Goal: Task Accomplishment & Management: Manage account settings

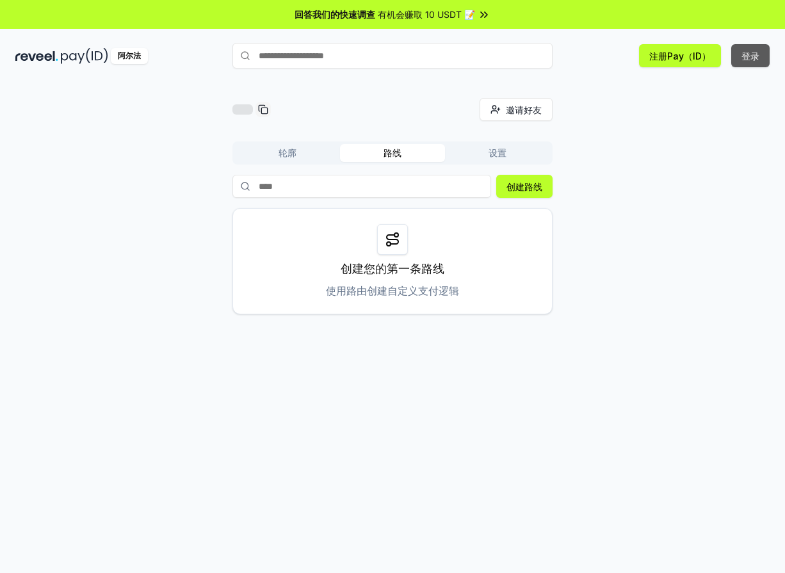
click at [763, 52] on button "登录" at bounding box center [750, 55] width 38 height 23
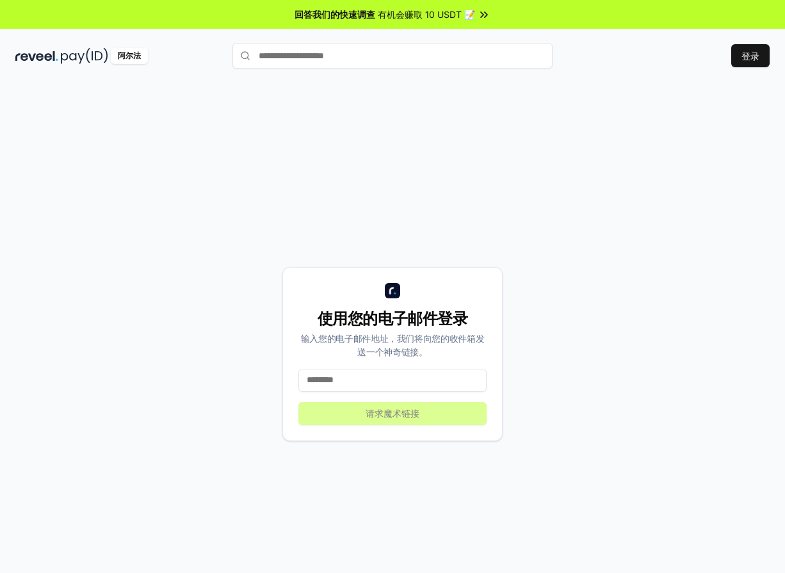
click at [368, 369] on input at bounding box center [392, 380] width 188 height 23
type input "**********"
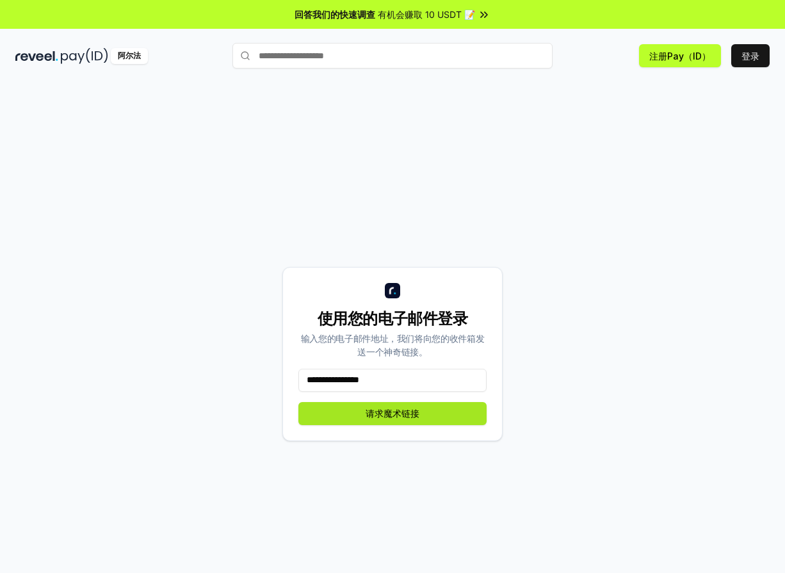
drag, startPoint x: 400, startPoint y: 410, endPoint x: 435, endPoint y: 409, distance: 34.6
click at [402, 410] on button "请求魔术链接" at bounding box center [392, 413] width 188 height 23
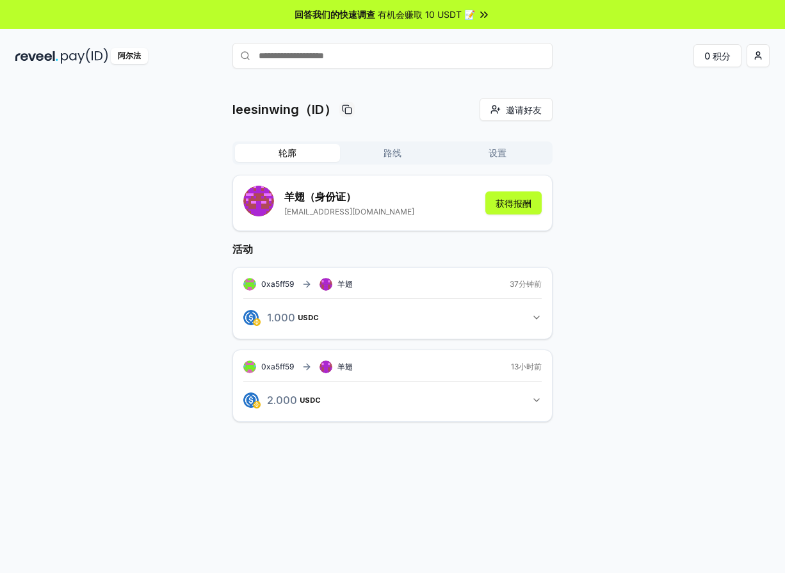
click at [692, 248] on div "leesinwing（ID） 邀请好友 Invite 轮廓 路线 设置 羊翅 （身份证） 447524936@qq.com 获得报酬 活动 0xa5ff59 …" at bounding box center [392, 270] width 754 height 345
click at [403, 58] on input "text" at bounding box center [392, 56] width 320 height 26
click at [380, 149] on button "路线" at bounding box center [392, 153] width 105 height 18
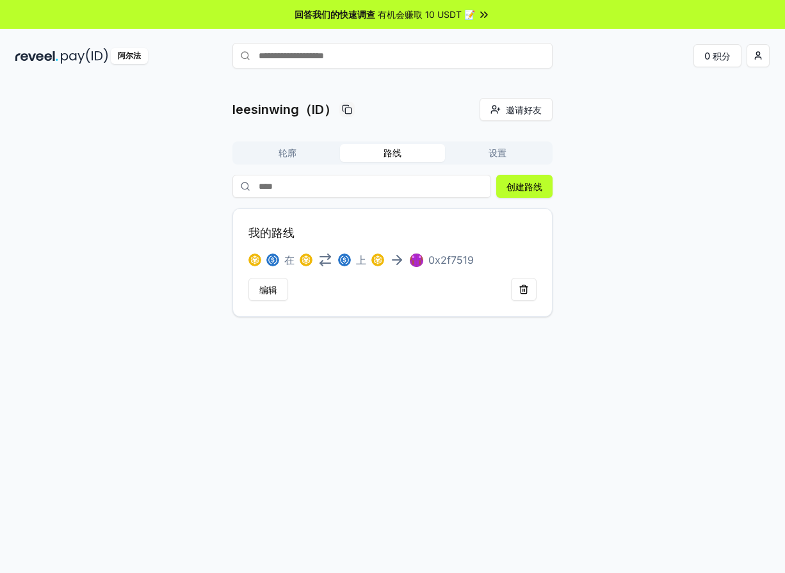
click at [530, 152] on button "设置" at bounding box center [497, 153] width 105 height 18
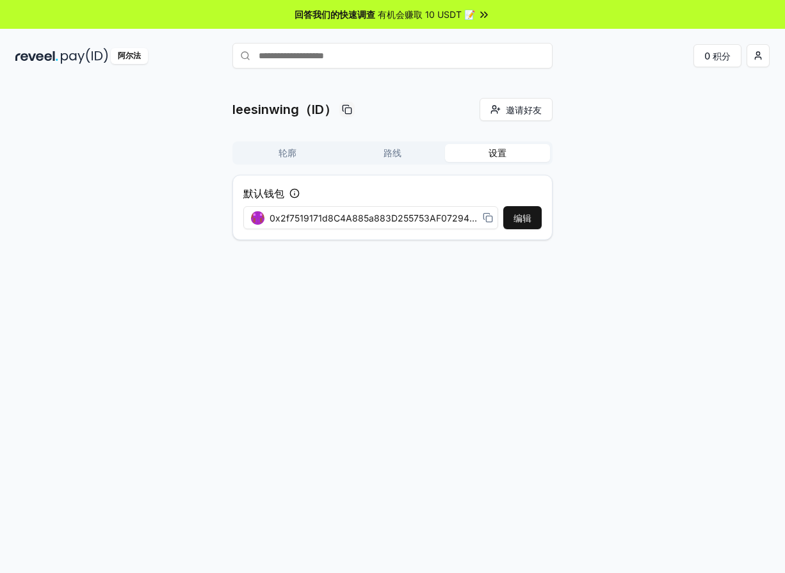
click at [399, 220] on span "0x2f7519171d8C4A885a883D255753AF072945Aaa4" at bounding box center [374, 217] width 208 height 13
click at [92, 171] on div "leesinwing（ID） 邀请好友 Invite 轮廓 路线 设置 默认钱包 编辑 0x2f7519171d8C4A885a883D255753AF072…" at bounding box center [392, 174] width 754 height 152
click at [461, 225] on div "0x2f7519171d8C4A885a883D255753AF072945Aaa4" at bounding box center [371, 218] width 257 height 29
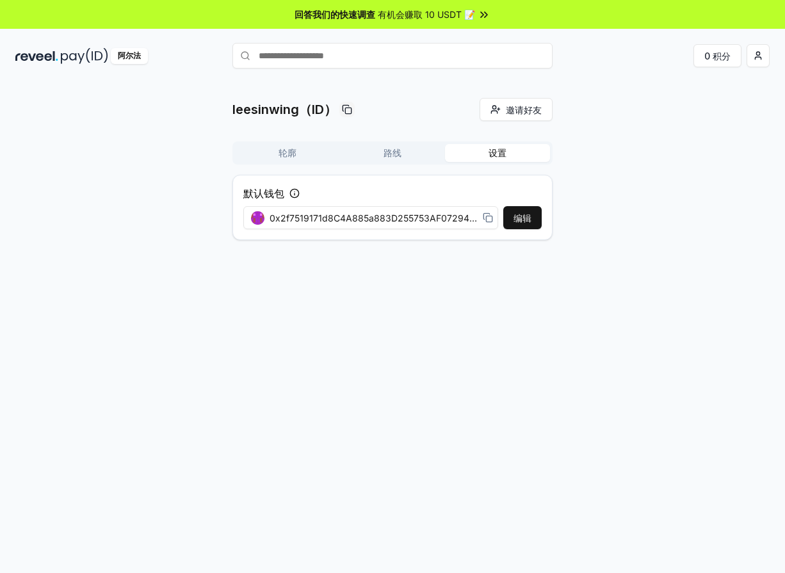
click at [466, 216] on span "0x2f7519171d8C4A885a883D255753AF072945Aaa4" at bounding box center [374, 217] width 208 height 13
drag, startPoint x: 466, startPoint y: 216, endPoint x: 691, endPoint y: 179, distance: 228.4
click at [702, 172] on div "leesinwing（ID） 邀请好友 Invite 轮廓 路线 设置 默认钱包 编辑 0x2f7519171d8C4A885a883D255753AF072…" at bounding box center [392, 174] width 754 height 152
click at [519, 216] on button "编辑" at bounding box center [522, 217] width 38 height 23
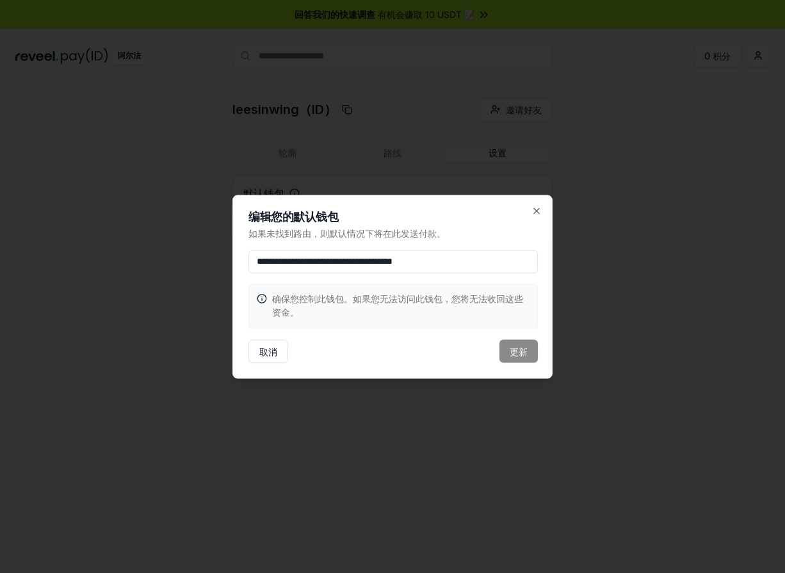
click at [482, 264] on input "**********" at bounding box center [392, 261] width 289 height 23
drag, startPoint x: 686, startPoint y: 90, endPoint x: 655, endPoint y: 76, distance: 34.4
click at [686, 90] on div at bounding box center [392, 286] width 785 height 573
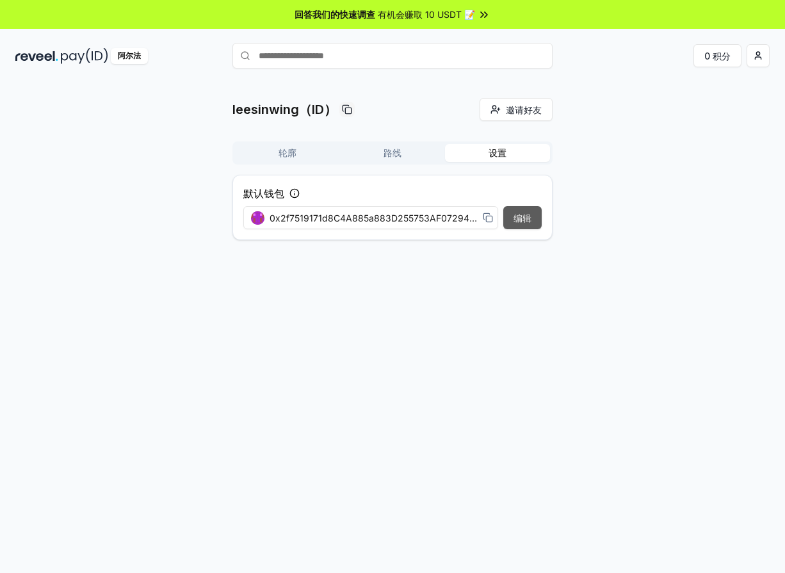
click at [510, 215] on button "编辑" at bounding box center [522, 217] width 38 height 23
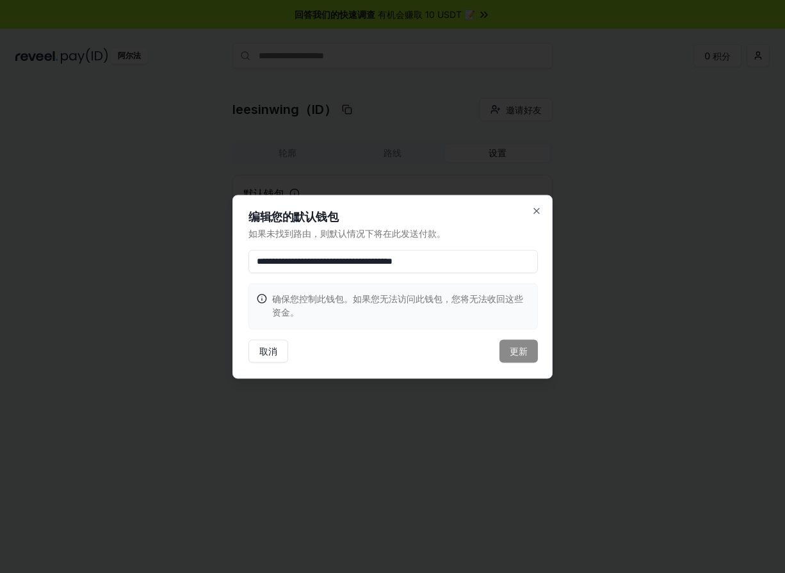
drag, startPoint x: 503, startPoint y: 250, endPoint x: 499, endPoint y: 257, distance: 7.5
click at [502, 251] on input "**********" at bounding box center [392, 261] width 289 height 23
click at [498, 258] on input "**********" at bounding box center [392, 261] width 289 height 23
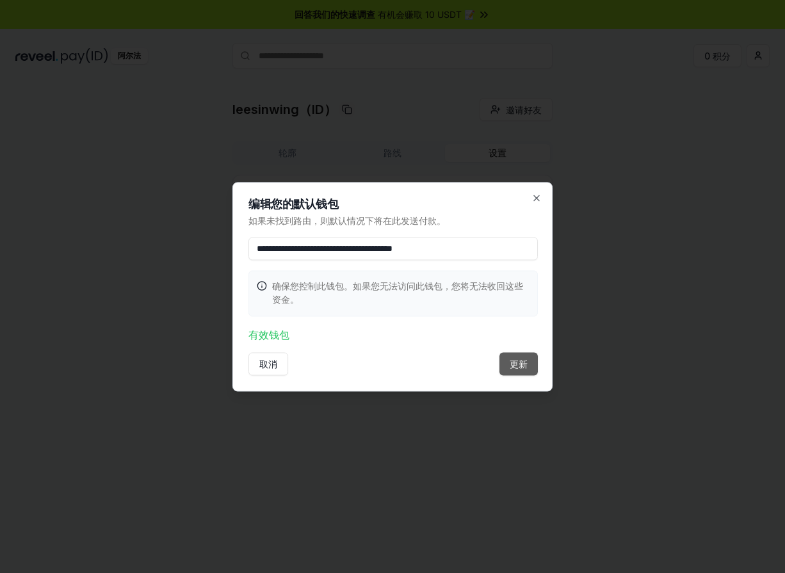
type input "**********"
drag, startPoint x: 523, startPoint y: 366, endPoint x: 539, endPoint y: 361, distance: 16.8
click at [525, 365] on button "更新" at bounding box center [518, 363] width 38 height 23
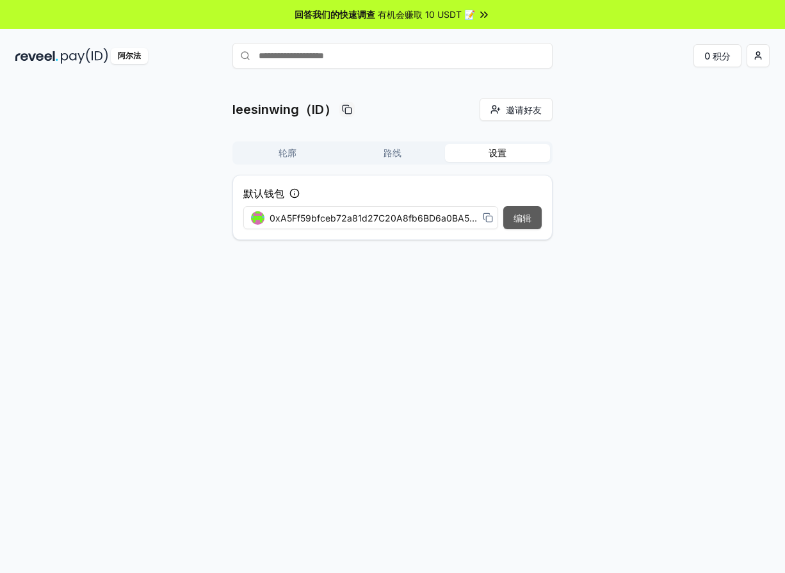
click at [532, 227] on button "编辑" at bounding box center [522, 217] width 38 height 23
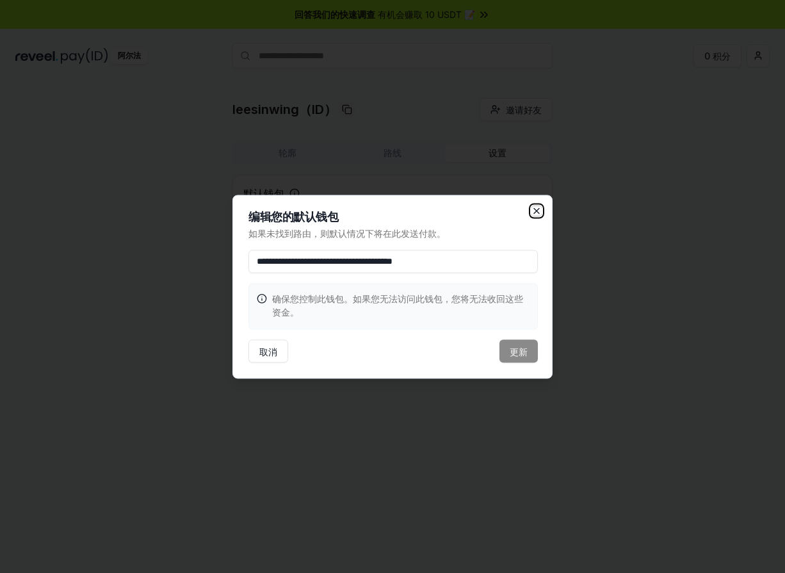
click at [532, 210] on icon "button" at bounding box center [536, 211] width 10 height 10
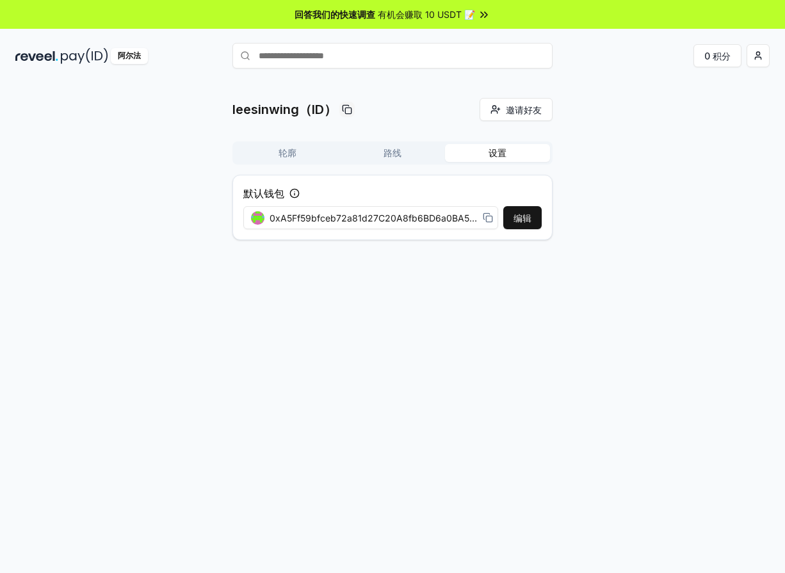
drag, startPoint x: 684, startPoint y: 218, endPoint x: 526, endPoint y: 192, distance: 159.7
click at [676, 218] on div "leesinwing（ID） 邀请好友 Invite 轮廓 路线 设置 默认钱包 编辑 0xA5Ff59bfceb72a81d27C20A8fb6BD6a0B…" at bounding box center [392, 174] width 754 height 152
click at [296, 136] on div "leesinwing（ID） 邀请好友 Invite 轮廓 路线 设置 默认钱包 编辑 0xA5Ff59bfceb72a81d27C20A8fb6BD6a0B…" at bounding box center [392, 174] width 320 height 152
click at [296, 142] on div "轮廓 路线 设置" at bounding box center [392, 153] width 320 height 23
click at [301, 148] on button "轮廓" at bounding box center [287, 153] width 105 height 18
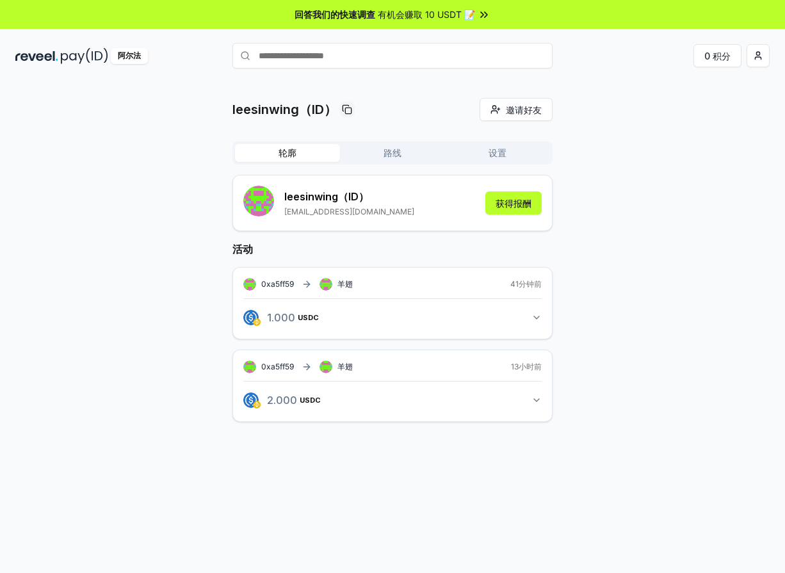
click at [376, 148] on button "路线" at bounding box center [392, 153] width 105 height 18
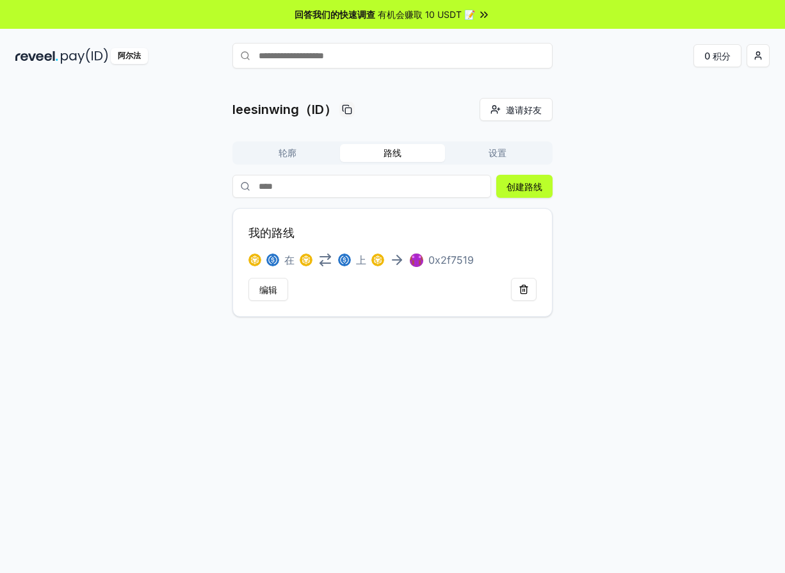
click at [446, 264] on p "0x2f7519" at bounding box center [450, 259] width 45 height 15
click at [280, 286] on button "编辑" at bounding box center [268, 289] width 40 height 23
click at [280, 295] on button "编辑" at bounding box center [268, 289] width 40 height 23
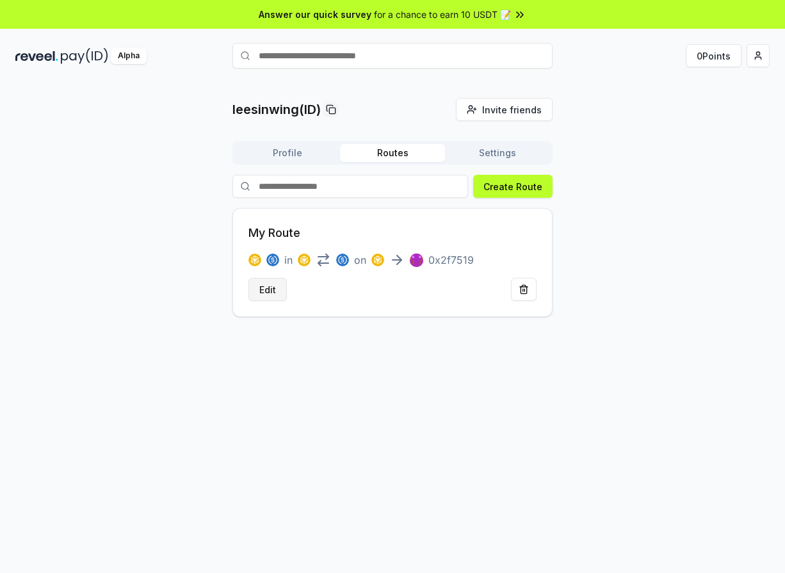
click at [269, 290] on button "Edit" at bounding box center [267, 289] width 38 height 23
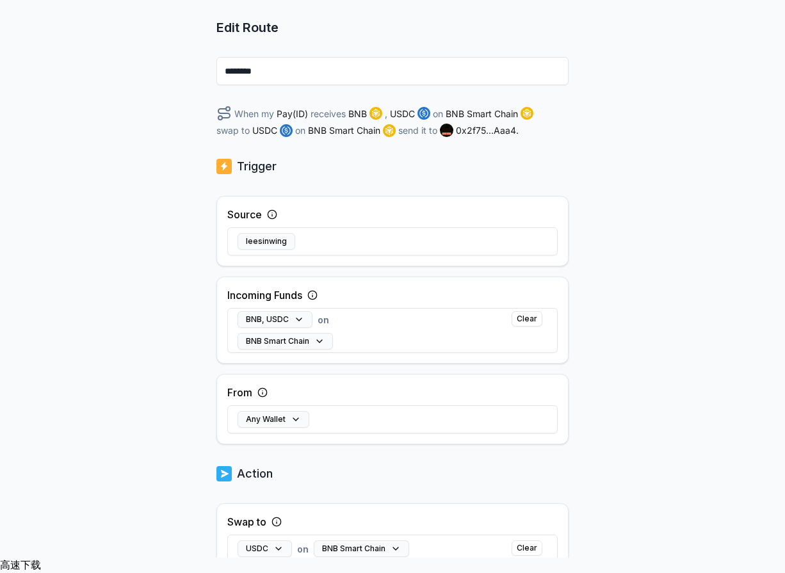
scroll to position [285, 0]
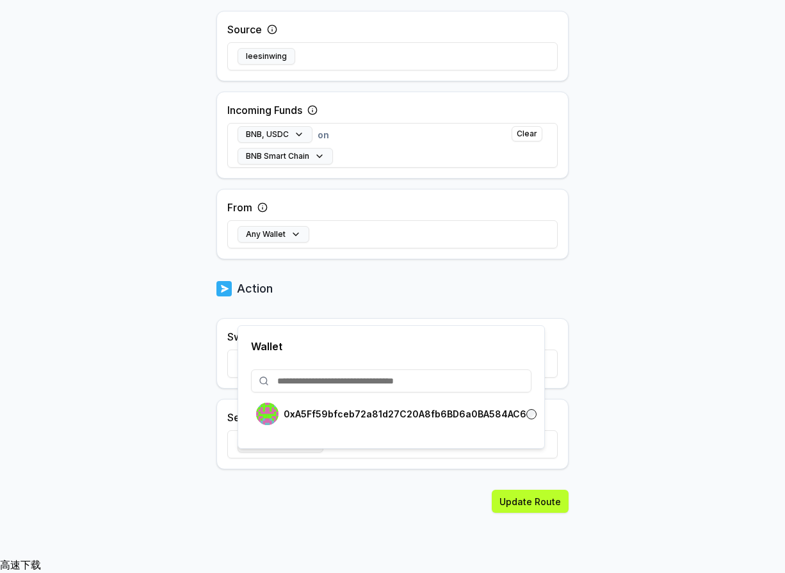
click at [302, 453] on button "0x2f75...Aaa4" at bounding box center [281, 444] width 86 height 17
drag, startPoint x: 628, startPoint y: 312, endPoint x: 550, endPoint y: 368, distance: 96.3
click at [628, 309] on div "Back Edit Route ******** When my Pay(ID) receives BNB , USDC on BNB Smart Chain…" at bounding box center [392, 40] width 785 height 537
click at [307, 453] on button "0xA5Ff...4AC6" at bounding box center [281, 444] width 87 height 17
click at [432, 385] on input at bounding box center [391, 380] width 280 height 23
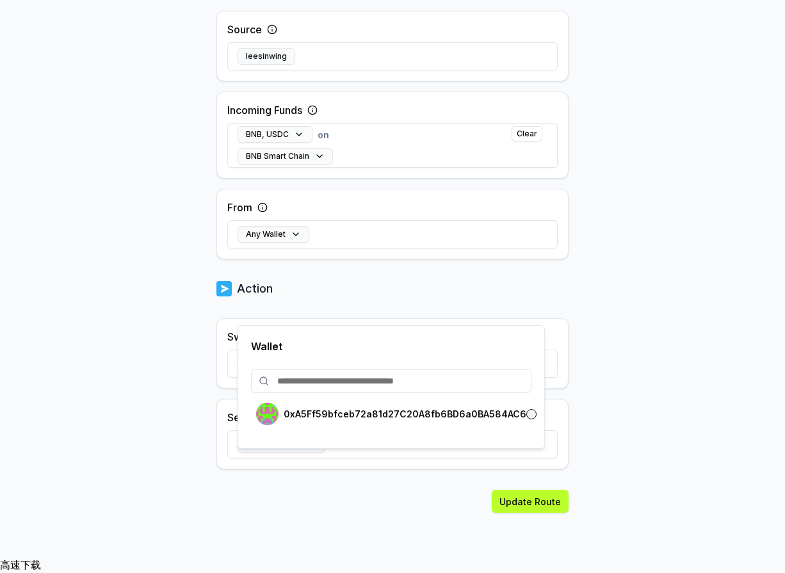
paste input "**********"
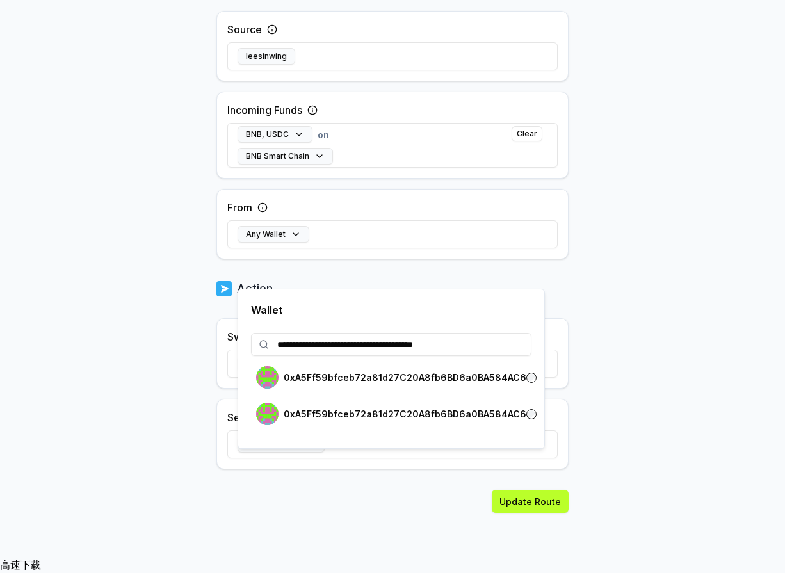
type input "**********"
drag, startPoint x: 712, startPoint y: 325, endPoint x: 498, endPoint y: 374, distance: 219.3
click at [711, 325] on body "**********" at bounding box center [392, 271] width 785 height 573
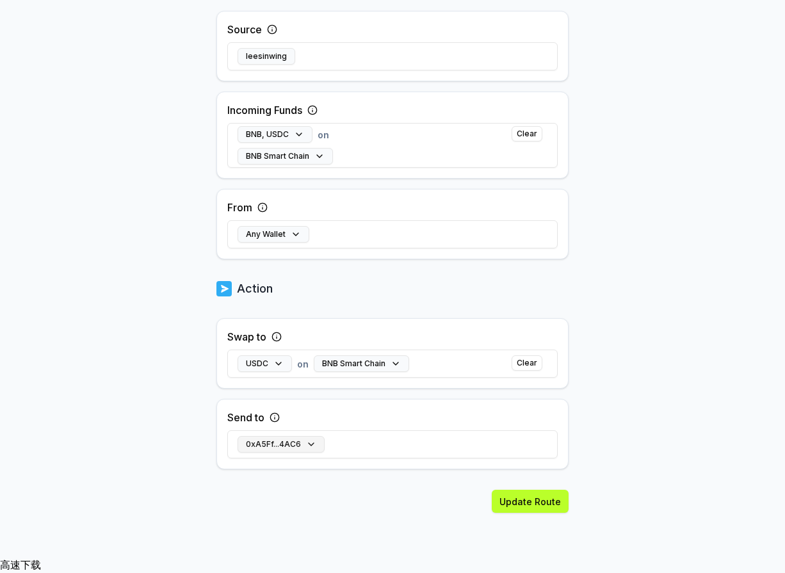
click at [310, 453] on button "0xA5Ff...4AC6" at bounding box center [281, 444] width 87 height 17
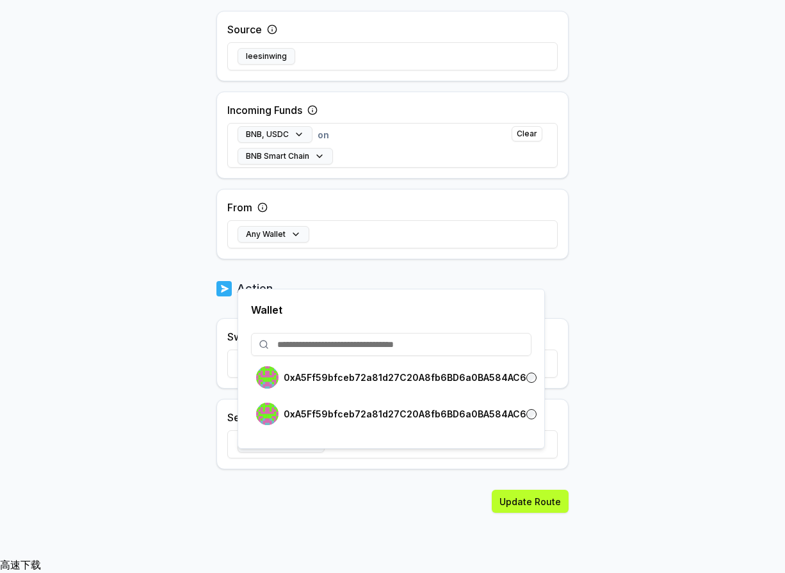
click at [362, 349] on input at bounding box center [391, 344] width 280 height 23
paste input "**********"
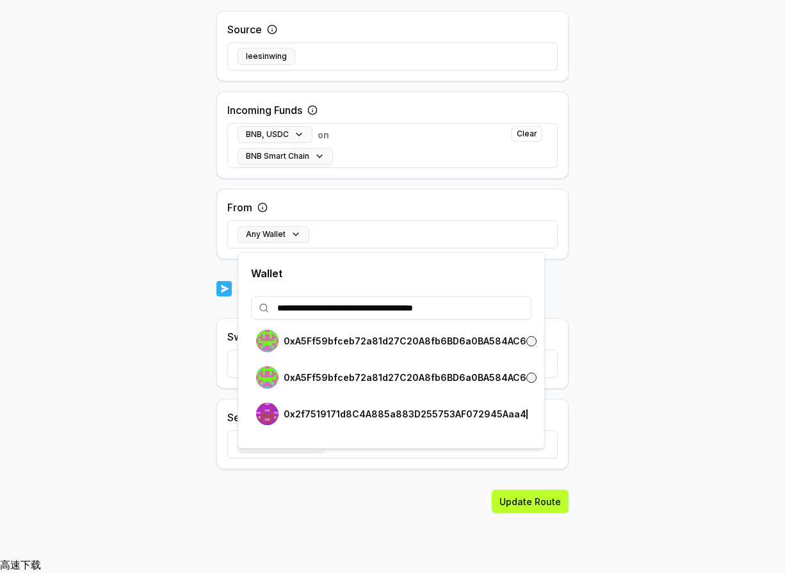
type input "**********"
click at [525, 418] on div "0x2f7519171d8C4A885a883D255753AF072945Aaa4" at bounding box center [391, 414] width 270 height 22
click at [539, 513] on button "Update Route" at bounding box center [530, 501] width 77 height 23
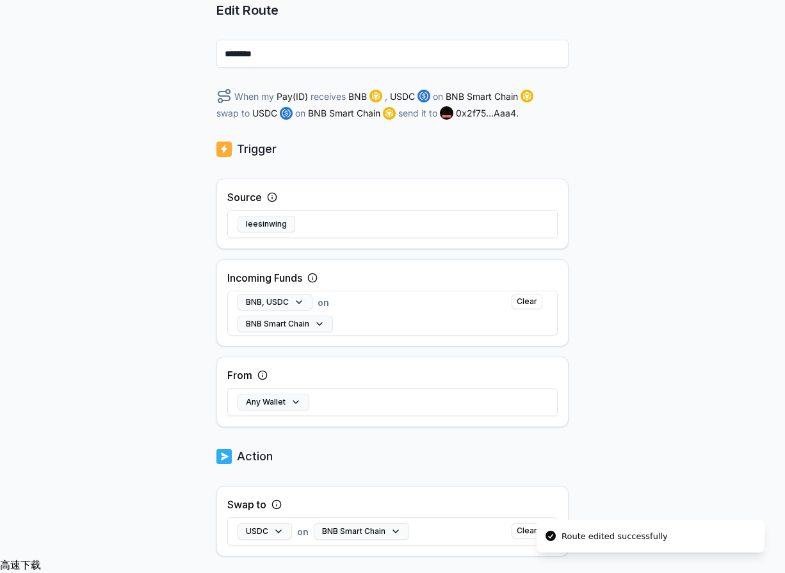
scroll to position [93, 0]
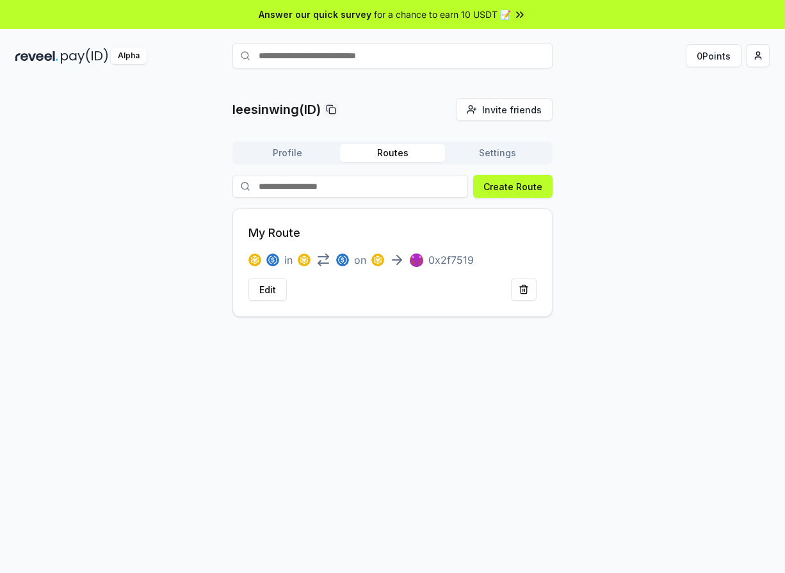
click at [496, 158] on button "Settings" at bounding box center [497, 153] width 105 height 18
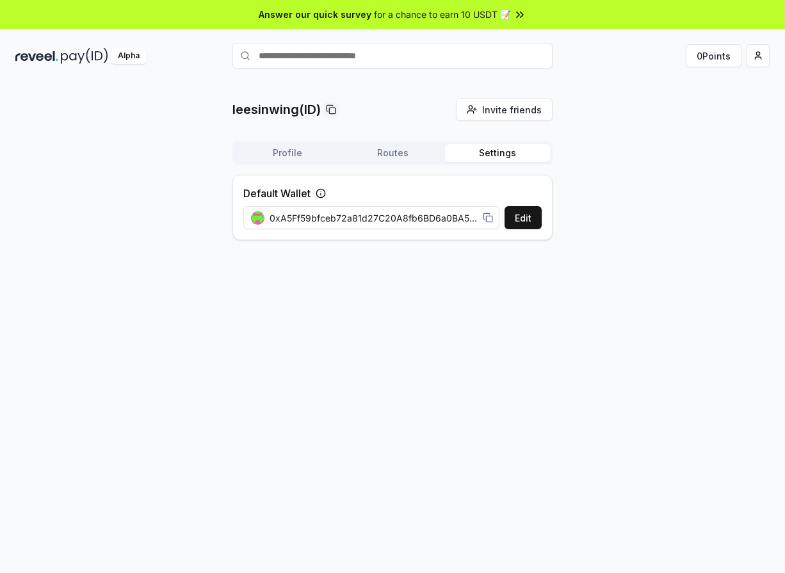
click at [380, 140] on div "leesinwing(ID) Invite friends Invite Profile Routes Settings Default Wallet Edi…" at bounding box center [392, 174] width 320 height 152
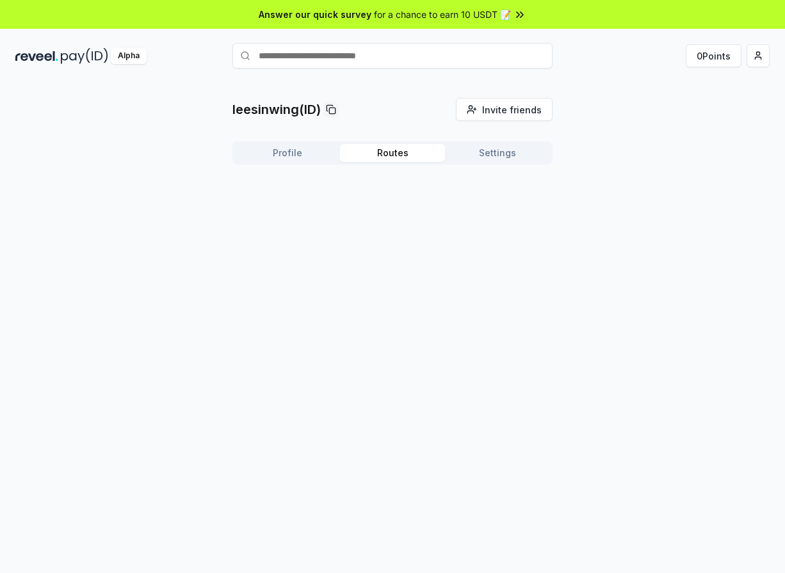
click at [389, 161] on button "Routes" at bounding box center [392, 153] width 105 height 18
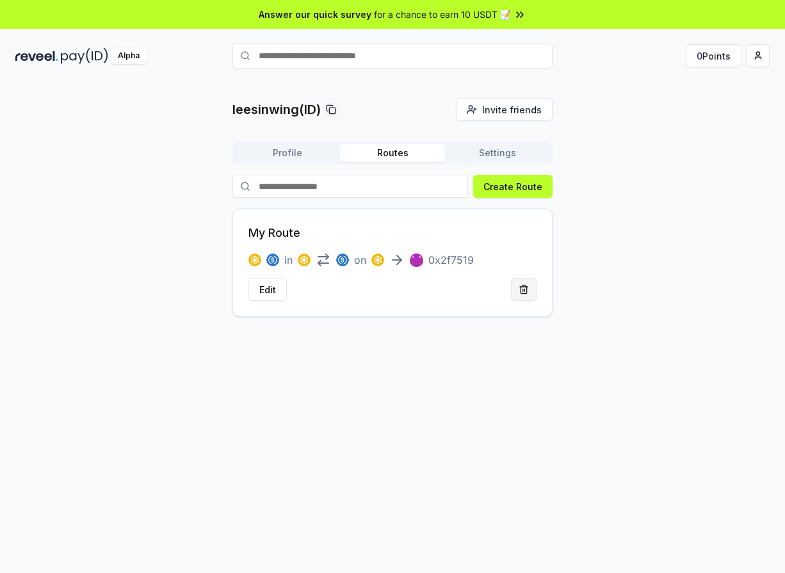
click at [524, 288] on button at bounding box center [524, 289] width 26 height 23
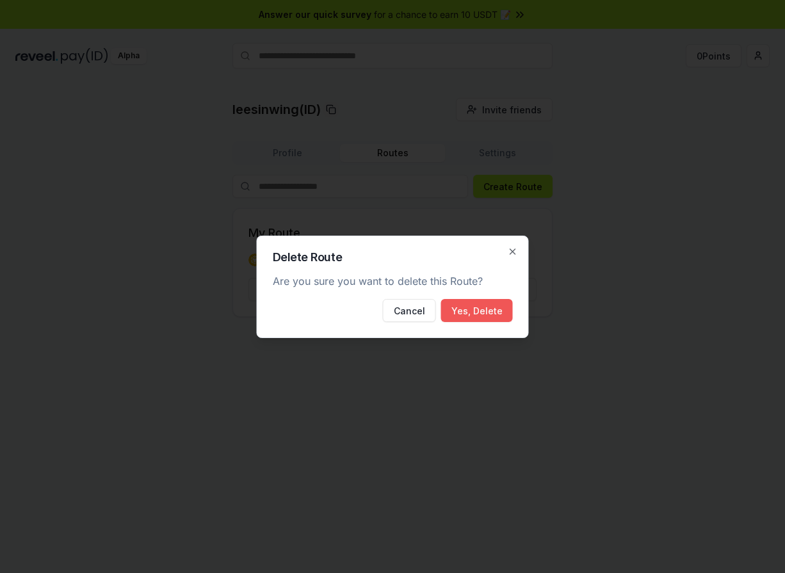
click at [490, 307] on button "Yes, Delete" at bounding box center [477, 310] width 72 height 23
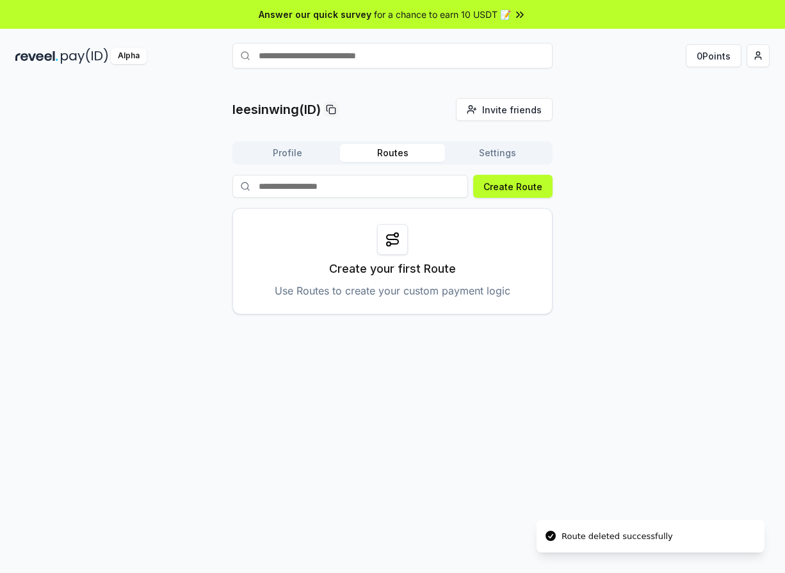
click at [392, 231] on div at bounding box center [392, 239] width 31 height 31
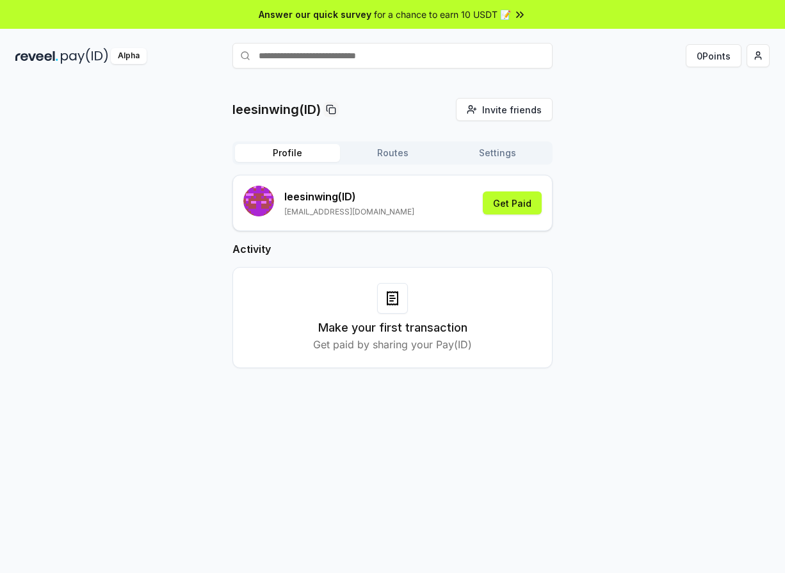
click at [266, 154] on button "Profile" at bounding box center [287, 153] width 105 height 18
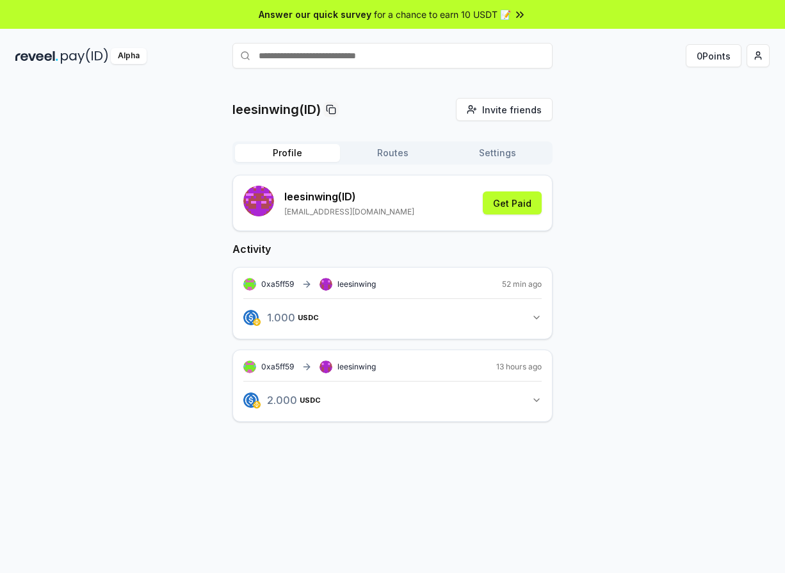
click at [422, 143] on div "Profile Routes Settings" at bounding box center [392, 153] width 320 height 23
click at [409, 152] on button "Routes" at bounding box center [392, 153] width 105 height 18
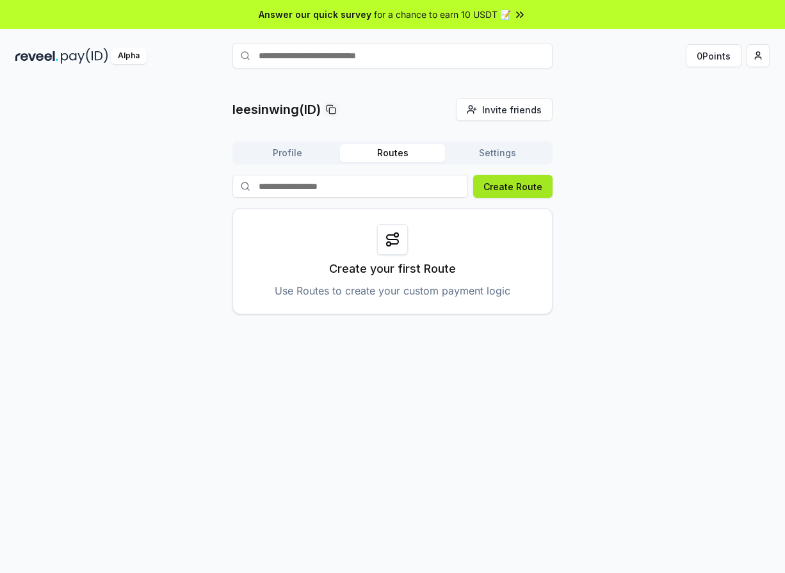
click at [535, 193] on button "Create Route" at bounding box center [512, 186] width 79 height 23
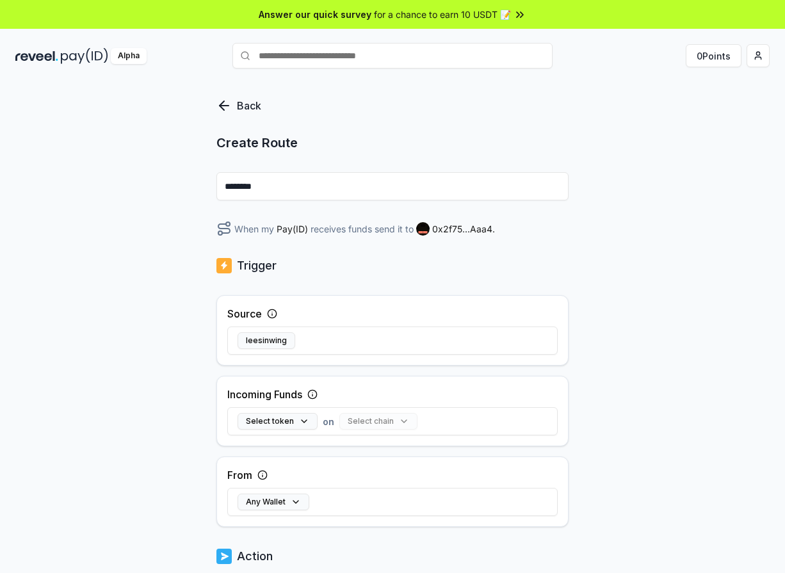
click at [485, 193] on input "********" at bounding box center [392, 186] width 352 height 28
click at [350, 269] on div "Trigger" at bounding box center [392, 266] width 352 height 18
click at [293, 334] on button "leesinwing" at bounding box center [267, 340] width 58 height 17
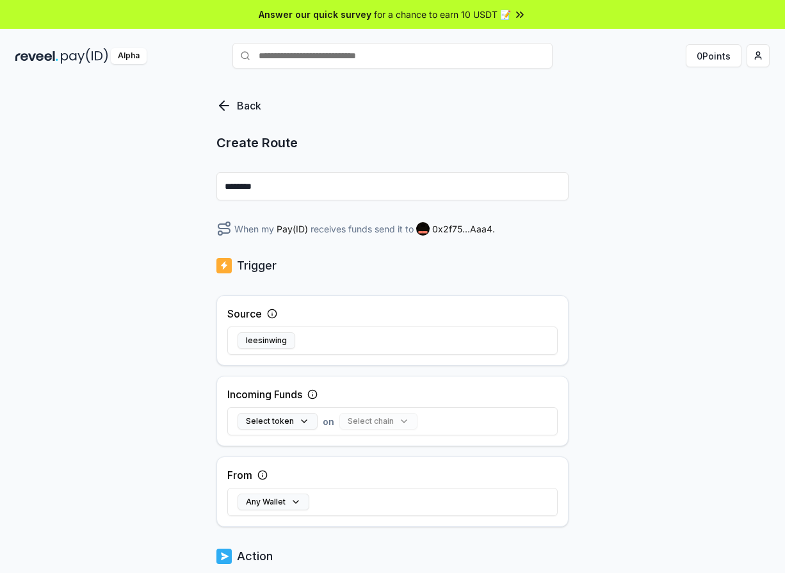
click at [268, 310] on icon at bounding box center [272, 314] width 10 height 10
click at [279, 343] on button "leesinwing" at bounding box center [267, 340] width 58 height 17
click at [327, 342] on div "leesinwing" at bounding box center [392, 340] width 330 height 37
click at [316, 339] on div "leesinwing" at bounding box center [392, 340] width 330 height 37
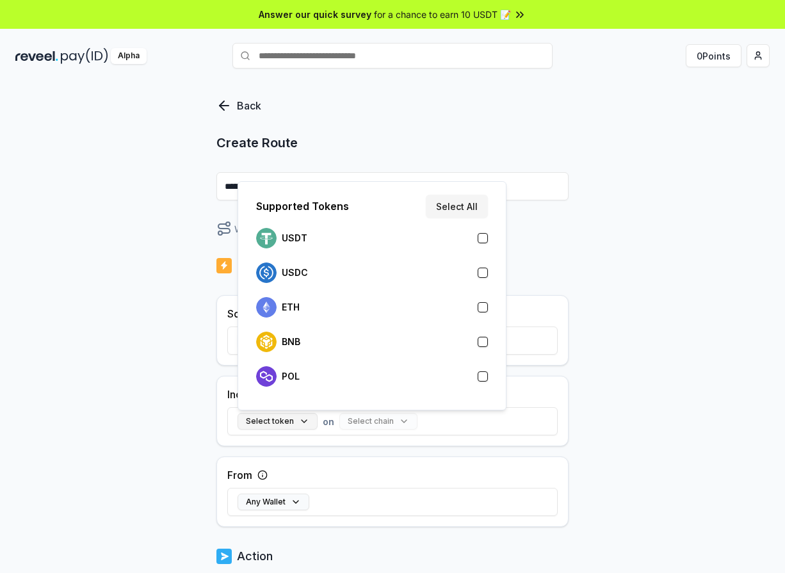
click at [305, 425] on button "Select token" at bounding box center [278, 421] width 80 height 17
drag, startPoint x: 489, startPoint y: 339, endPoint x: 494, endPoint y: 279, distance: 60.5
click at [489, 339] on div "BNB" at bounding box center [372, 342] width 242 height 28
click at [467, 212] on button "Select All" at bounding box center [457, 206] width 62 height 23
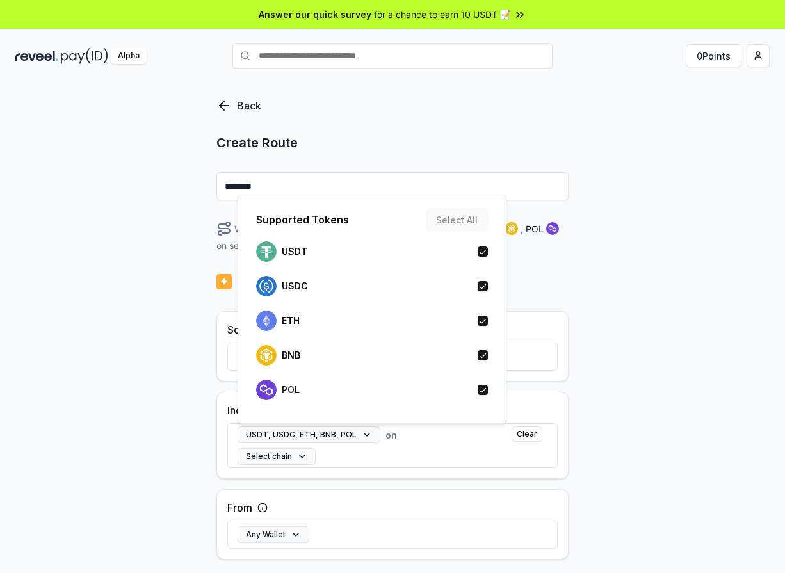
click at [623, 321] on div "Back Create Route ******** When my Pay(ID) receives USDT , USDC , ETH , BNB , P…" at bounding box center [392, 340] width 785 height 537
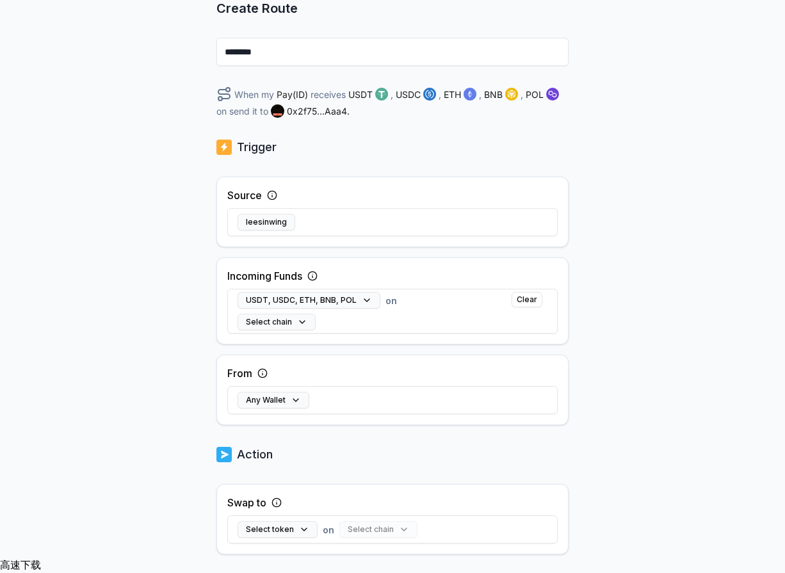
scroll to position [128, 0]
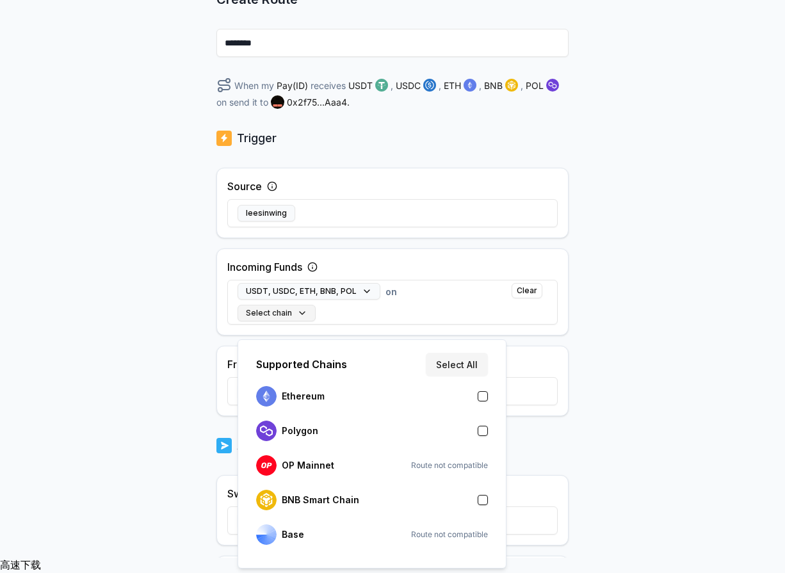
click at [295, 321] on button "Select chain" at bounding box center [277, 313] width 78 height 17
click at [460, 366] on button "Select All" at bounding box center [457, 364] width 62 height 23
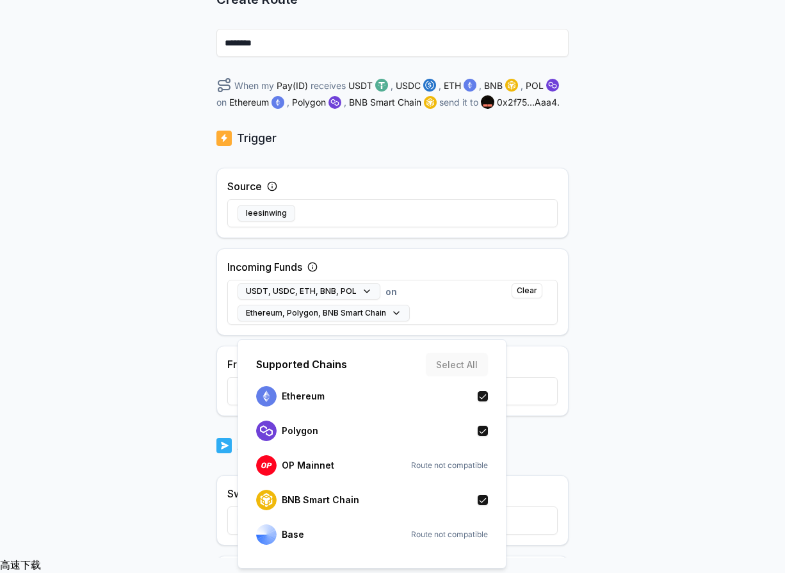
click at [620, 393] on div "Back Create Route ******** When my Pay(ID) receives USDT , USDC , ETH , BNB , P…" at bounding box center [392, 197] width 785 height 537
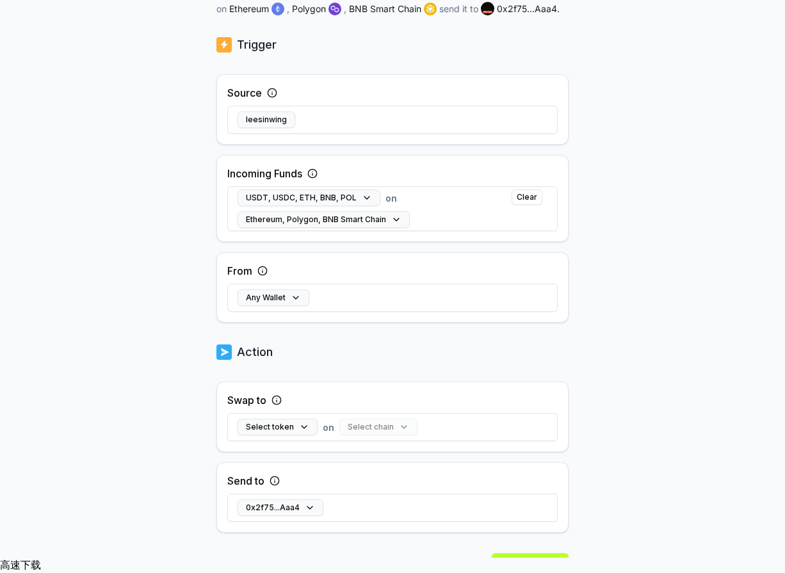
scroll to position [285, 0]
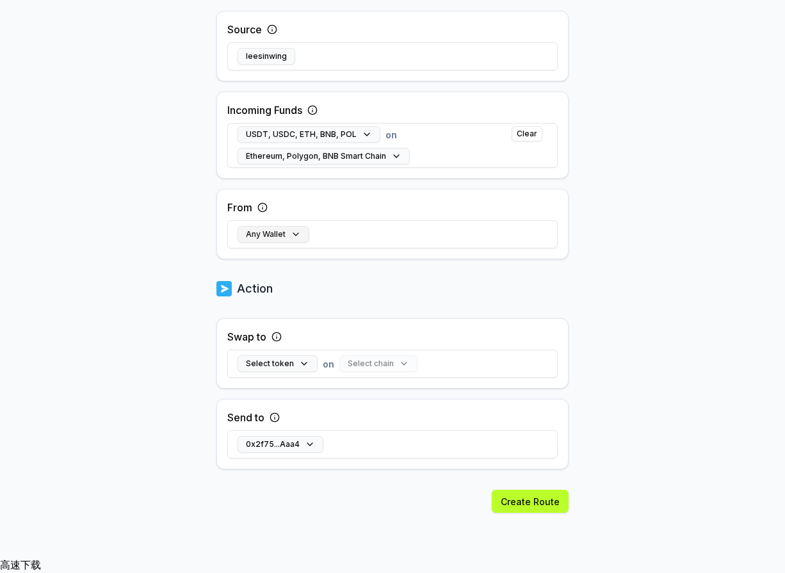
click at [296, 243] on button "Any Wallet" at bounding box center [274, 234] width 72 height 17
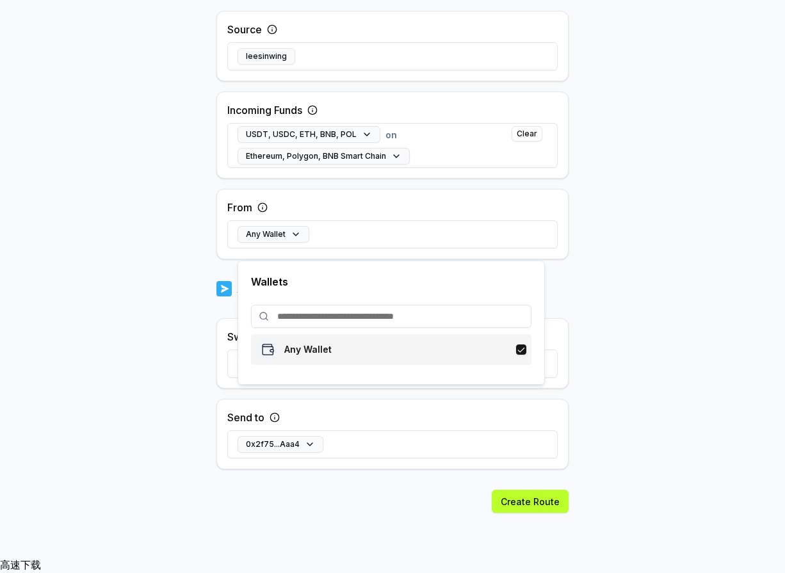
click at [331, 348] on div "Any Wallet" at bounding box center [391, 349] width 270 height 23
click at [685, 371] on body "Answer our quick survey for a chance to earn 10 USDT 📝 Alpha 0 Points Back Crea…" at bounding box center [392, 271] width 785 height 573
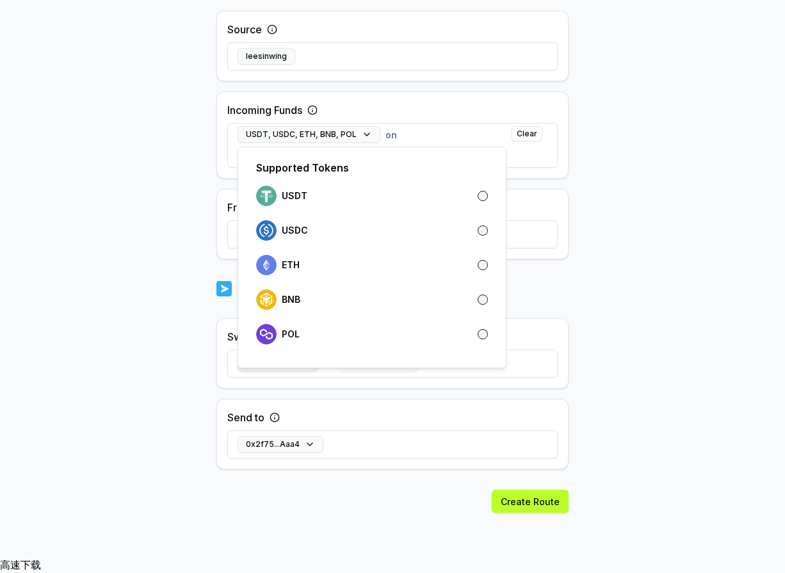
click at [296, 372] on button "Select token" at bounding box center [278, 363] width 80 height 17
click at [471, 236] on div "USDC" at bounding box center [372, 230] width 232 height 20
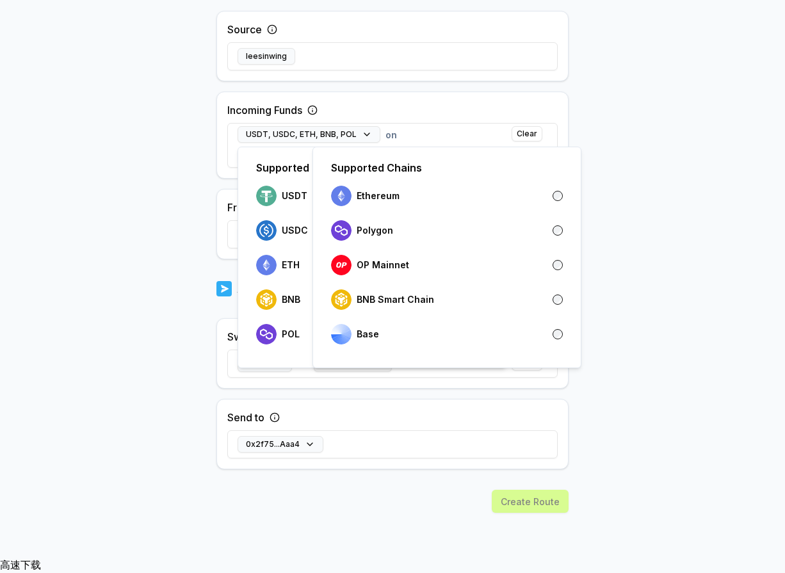
click at [348, 372] on button "Select chain" at bounding box center [353, 363] width 78 height 17
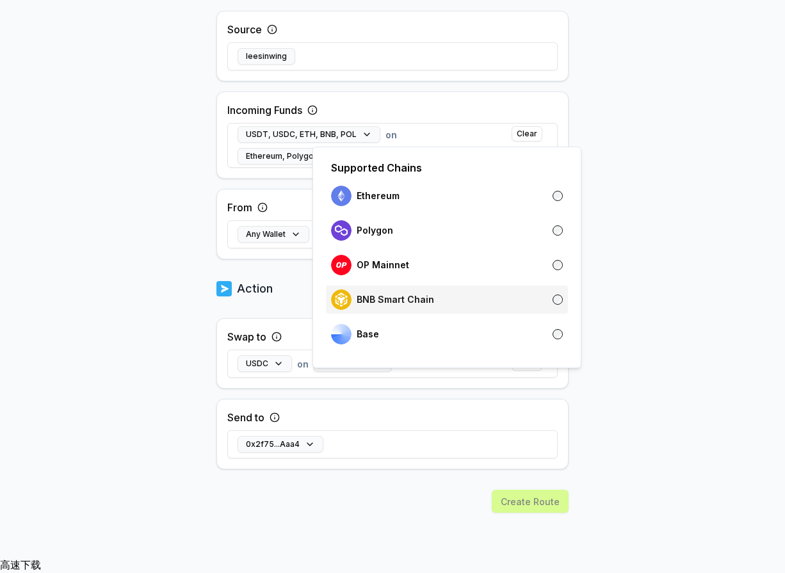
click at [421, 297] on p "BNB Smart Chain" at bounding box center [395, 300] width 77 height 10
click at [692, 336] on body "Answer our quick survey for a chance to earn 10 USDT 📝 Alpha 0 Points Back Crea…" at bounding box center [392, 271] width 785 height 573
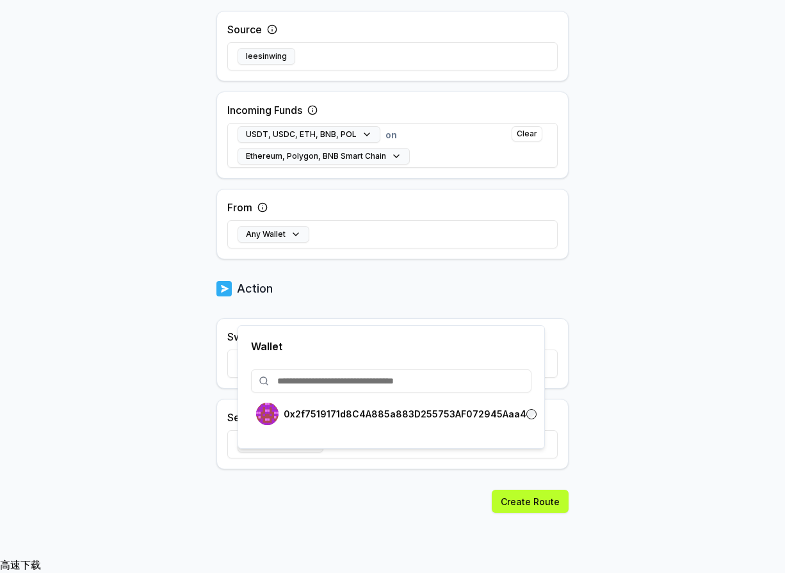
click at [305, 453] on button "0x2f75...Aaa4" at bounding box center [281, 444] width 86 height 17
drag, startPoint x: 419, startPoint y: 473, endPoint x: 429, endPoint y: 469, distance: 10.9
click at [419, 463] on div "0x2f75...Aaa4" at bounding box center [392, 444] width 330 height 37
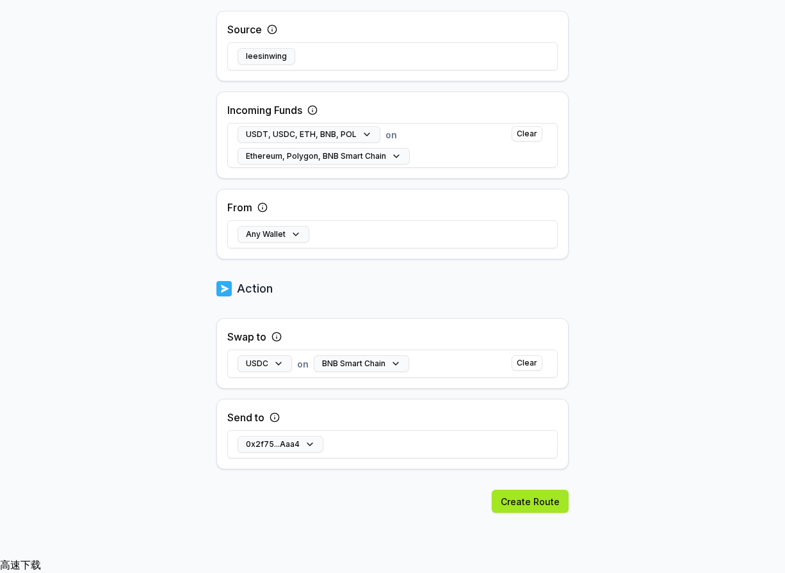
click at [518, 513] on button "Create Route" at bounding box center [530, 501] width 77 height 23
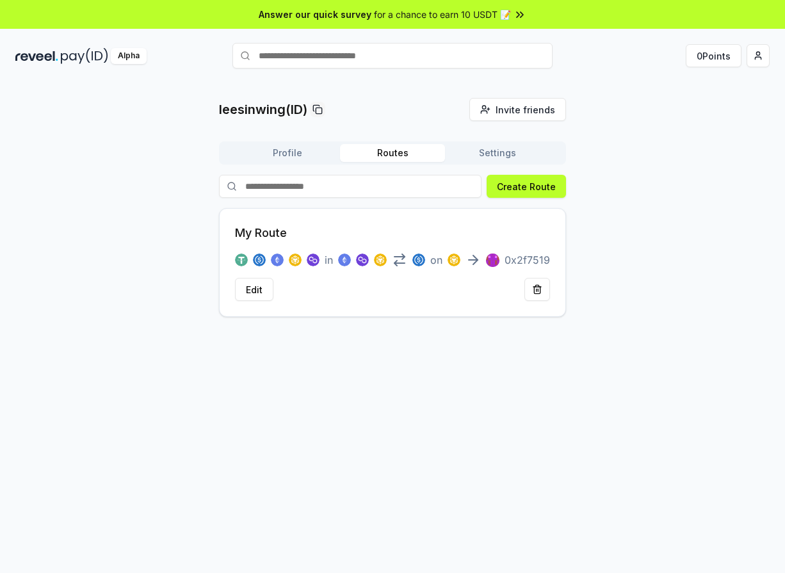
click at [134, 190] on div "leesinwing(ID) Invite friends Invite Profile Routes Settings Create Route My Ro…" at bounding box center [392, 207] width 754 height 219
